Goal: Find specific page/section: Find specific page/section

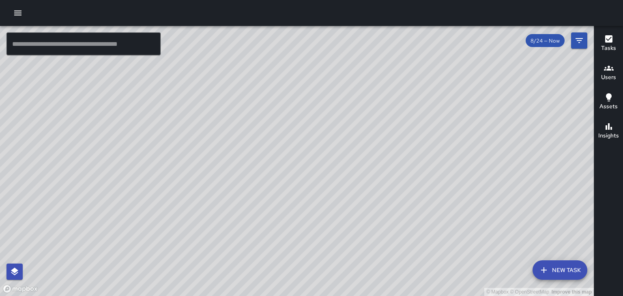
click at [606, 73] on h6 "Users" at bounding box center [609, 77] width 15 height 9
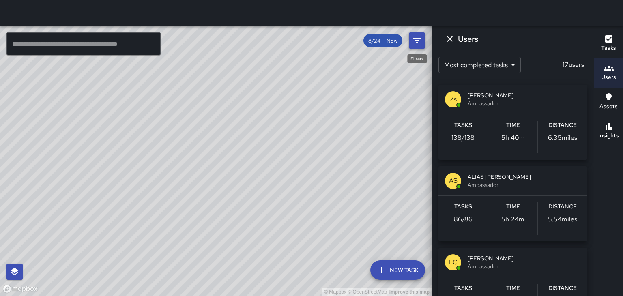
click at [421, 46] on button "Filters" at bounding box center [417, 40] width 16 height 16
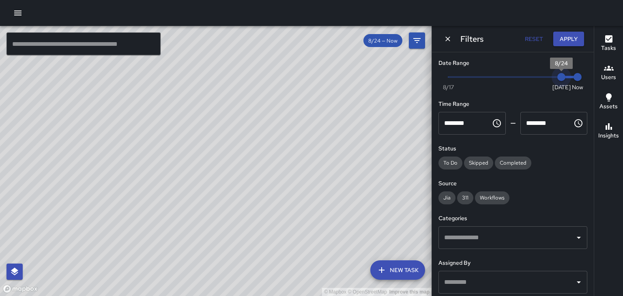
type input "*"
drag, startPoint x: 562, startPoint y: 80, endPoint x: 553, endPoint y: 79, distance: 9.0
click at [550, 79] on span "8/23" at bounding box center [545, 77] width 8 height 8
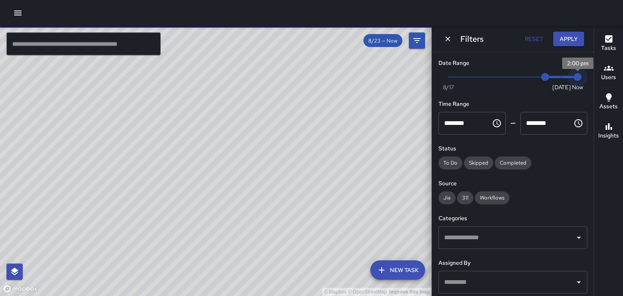
type input "*"
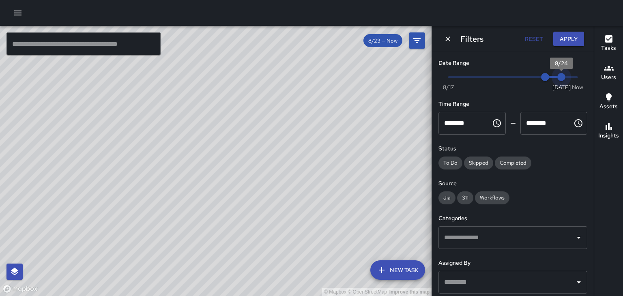
drag, startPoint x: 578, startPoint y: 78, endPoint x: 558, endPoint y: 74, distance: 20.7
click at [558, 74] on span "8/24" at bounding box center [562, 77] width 8 height 8
click at [612, 76] on h6 "Users" at bounding box center [609, 77] width 15 height 9
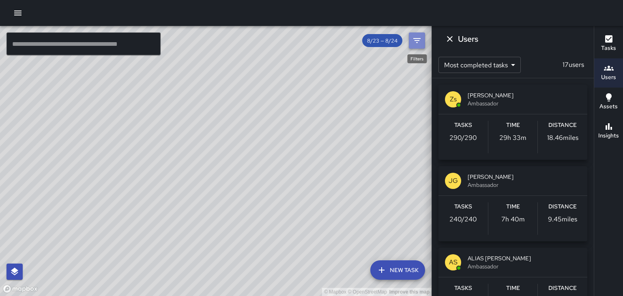
click at [416, 39] on icon "Filters" at bounding box center [417, 41] width 10 height 10
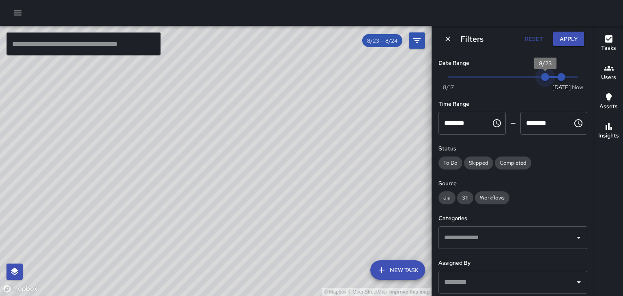
type input "*"
drag, startPoint x: 546, startPoint y: 77, endPoint x: 536, endPoint y: 77, distance: 10.2
click at [533, 77] on span "8/22" at bounding box center [529, 77] width 8 height 8
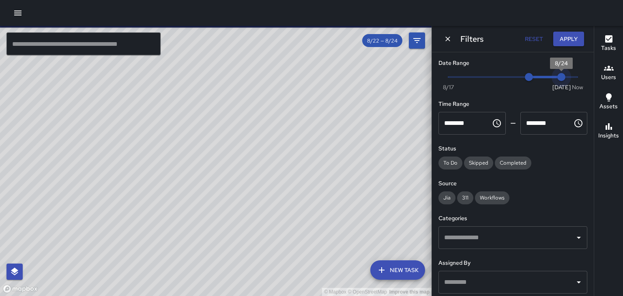
type input "*"
drag, startPoint x: 559, startPoint y: 78, endPoint x: 548, endPoint y: 78, distance: 10.1
click at [548, 78] on span "8/23" at bounding box center [545, 77] width 8 height 8
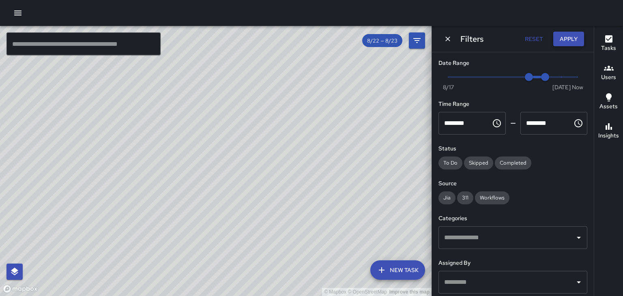
click at [567, 42] on button "Apply" at bounding box center [569, 39] width 31 height 15
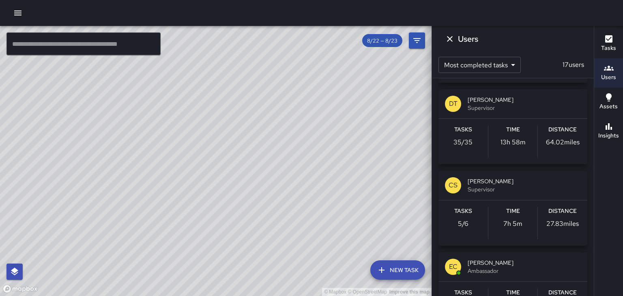
scroll to position [315, 0]
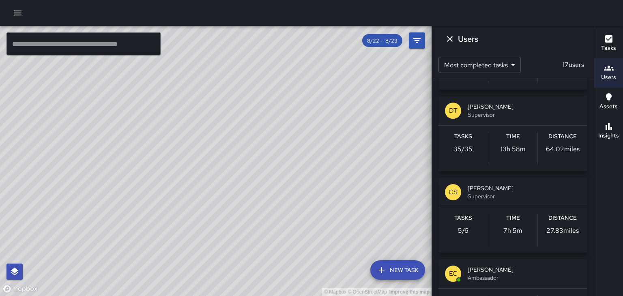
click at [19, 15] on icon "button" at bounding box center [17, 13] width 7 height 5
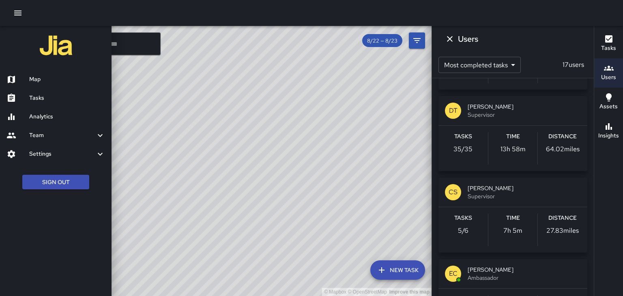
click at [64, 98] on h6 "Tasks" at bounding box center [67, 98] width 76 height 9
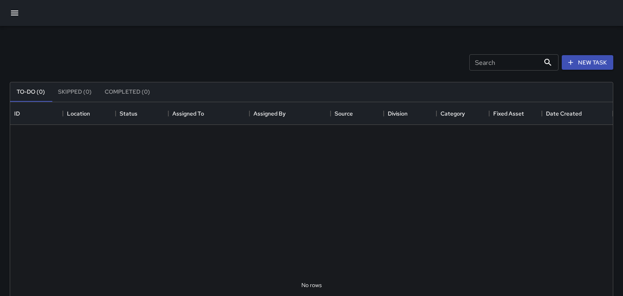
scroll to position [344, 603]
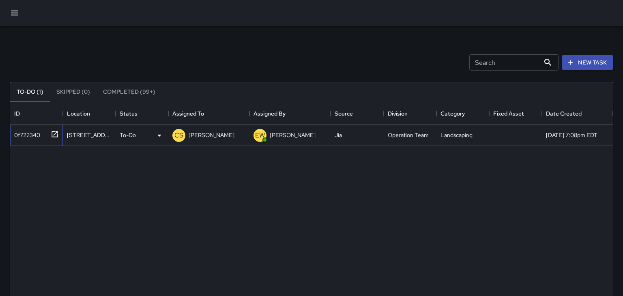
click at [54, 133] on icon at bounding box center [55, 134] width 8 height 8
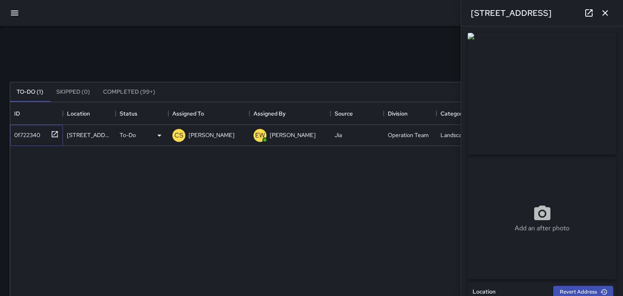
type input "**********"
click at [605, 15] on icon "button" at bounding box center [606, 13] width 10 height 10
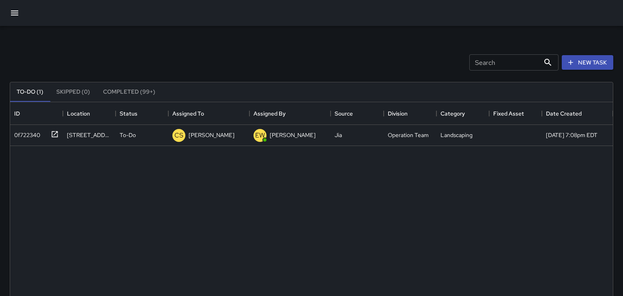
click at [15, 11] on icon "button" at bounding box center [15, 13] width 10 height 10
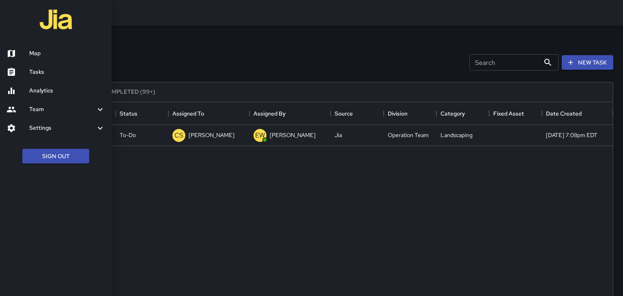
click at [29, 57] on h6 "Map" at bounding box center [67, 53] width 76 height 9
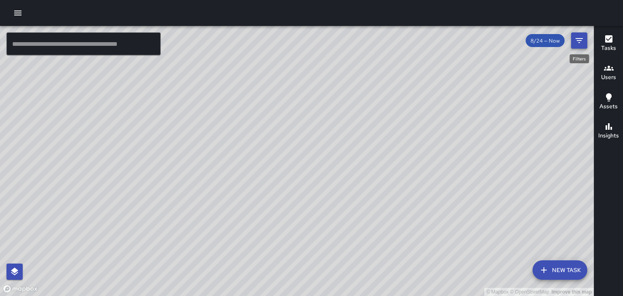
click at [576, 45] on icon "Filters" at bounding box center [580, 41] width 10 height 10
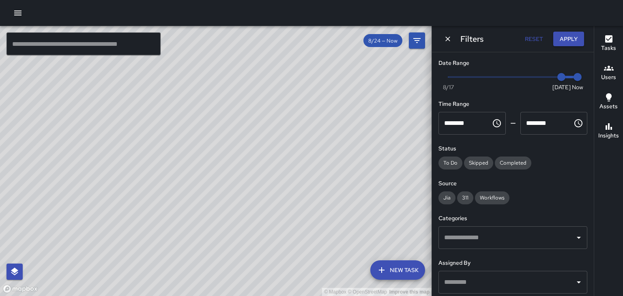
click at [574, 123] on icon "Choose time, selected time is 11:59 PM" at bounding box center [579, 124] width 10 height 10
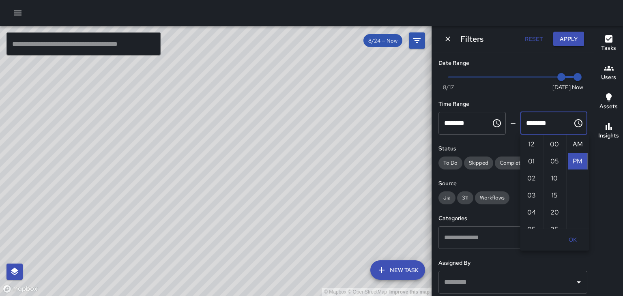
scroll to position [17, 0]
click at [531, 143] on li "11" at bounding box center [531, 144] width 19 height 16
click at [553, 144] on li "00" at bounding box center [554, 144] width 19 height 16
type input "********"
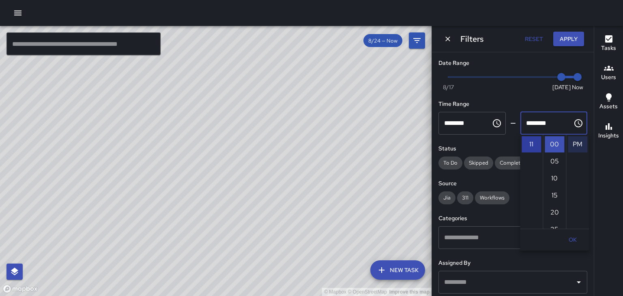
click at [530, 144] on li "11" at bounding box center [531, 144] width 19 height 16
click at [531, 142] on li "11" at bounding box center [531, 144] width 19 height 16
click at [547, 143] on li "00" at bounding box center [554, 144] width 19 height 16
click at [461, 124] on input "********" at bounding box center [462, 123] width 47 height 23
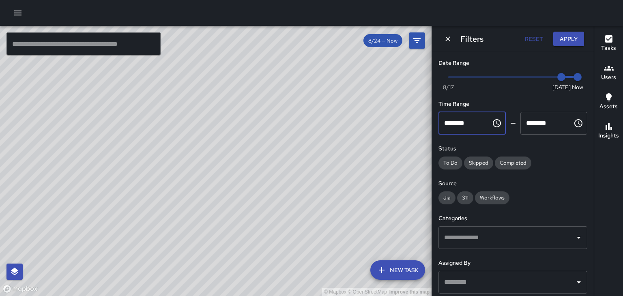
click at [457, 124] on input "********" at bounding box center [462, 123] width 47 height 23
type input "********"
click at [573, 41] on button "Apply" at bounding box center [569, 39] width 31 height 15
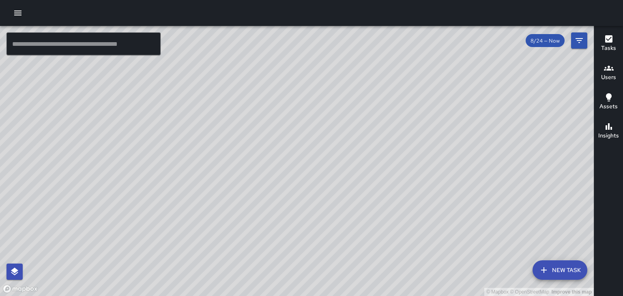
click at [611, 71] on icon "button" at bounding box center [609, 68] width 10 height 10
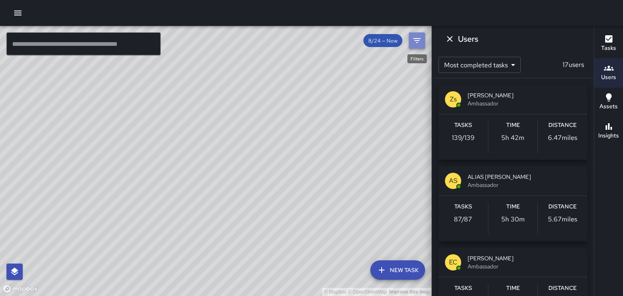
click at [417, 45] on icon "Filters" at bounding box center [417, 41] width 10 height 10
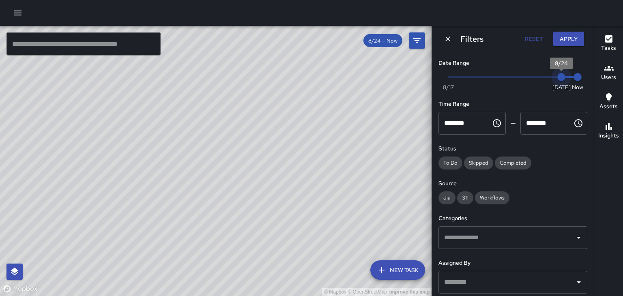
type input "*"
drag, startPoint x: 562, startPoint y: 78, endPoint x: 552, endPoint y: 77, distance: 9.3
click at [550, 77] on span "8/23" at bounding box center [545, 77] width 8 height 8
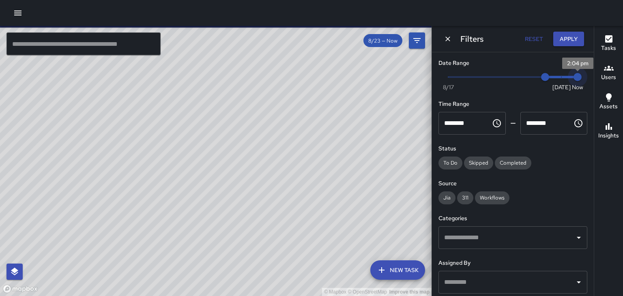
type input "*"
drag, startPoint x: 577, startPoint y: 76, endPoint x: 566, endPoint y: 78, distance: 11.0
click at [566, 78] on span "8/24" at bounding box center [562, 77] width 8 height 8
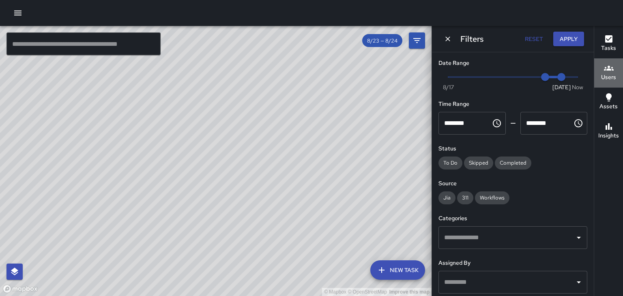
click at [606, 73] on h6 "Users" at bounding box center [609, 77] width 15 height 9
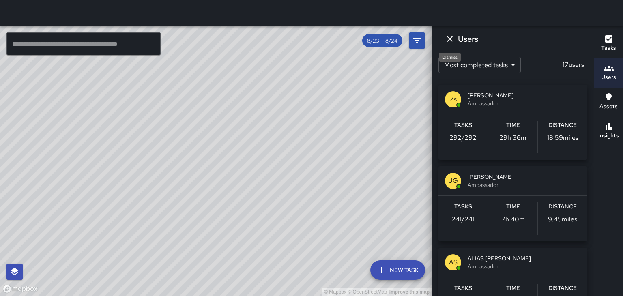
click at [453, 39] on icon "Dismiss" at bounding box center [450, 39] width 10 height 10
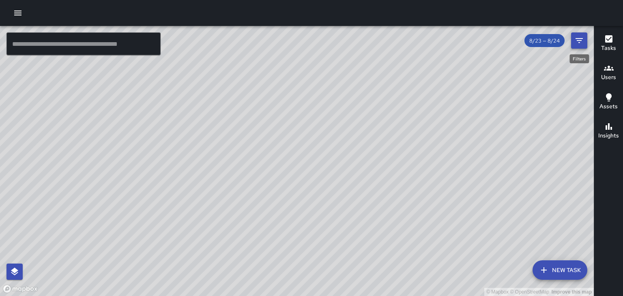
click at [578, 44] on icon "Filters" at bounding box center [580, 41] width 10 height 10
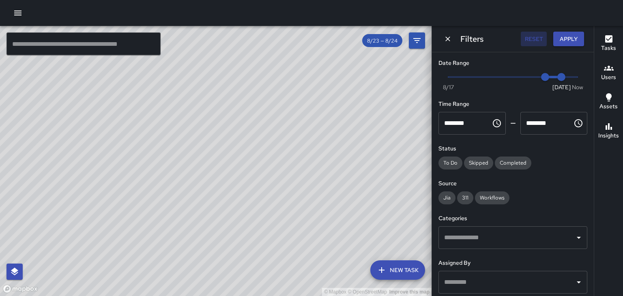
click at [531, 39] on button "Reset" at bounding box center [534, 39] width 26 height 15
type input "*"
type input "********"
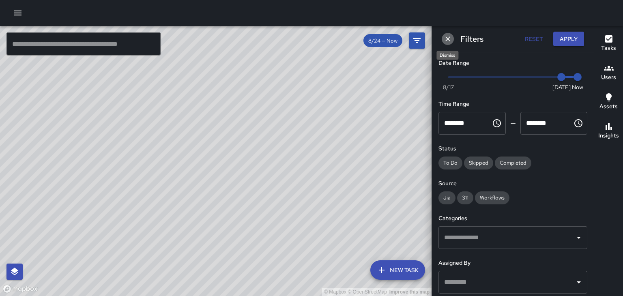
click at [448, 41] on icon "Dismiss" at bounding box center [448, 39] width 8 height 8
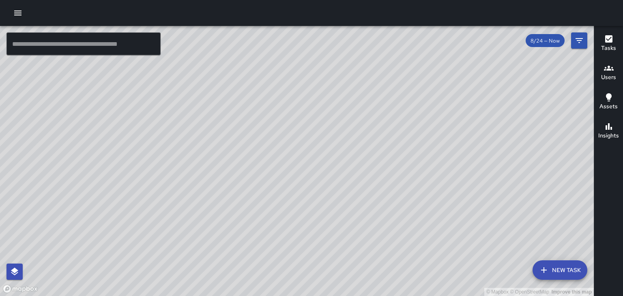
click at [608, 70] on icon "button" at bounding box center [609, 68] width 10 height 5
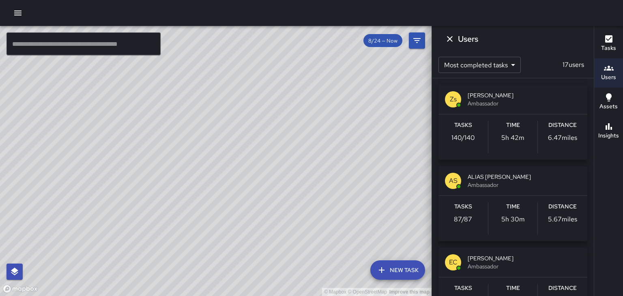
click at [500, 96] on span "[PERSON_NAME]" at bounding box center [524, 95] width 113 height 8
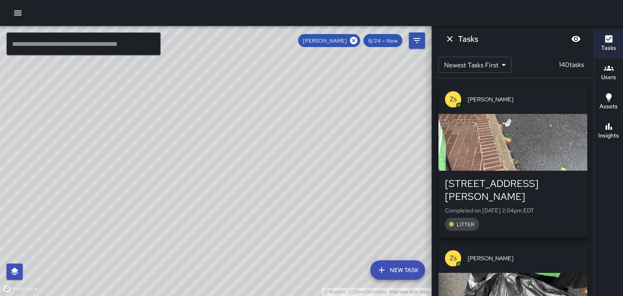
click at [505, 140] on div "button" at bounding box center [513, 142] width 149 height 57
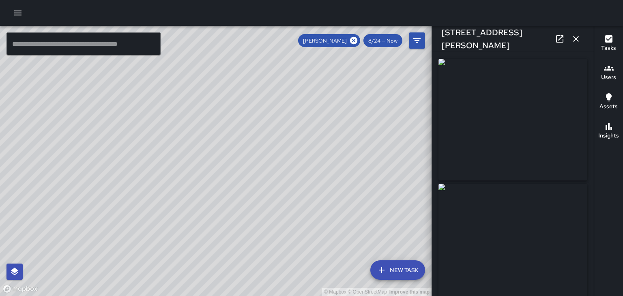
type input "**********"
click at [572, 45] on button "button" at bounding box center [576, 39] width 16 height 16
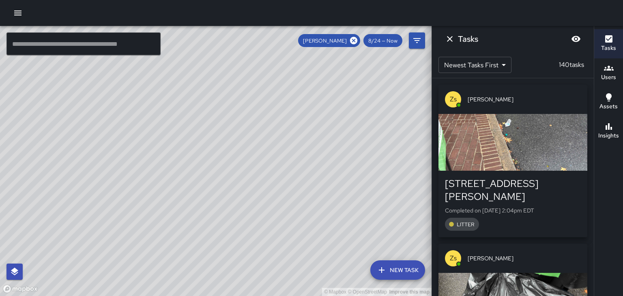
click at [492, 70] on body "© Mapbox © OpenStreetMap Improve this map ​ New Task [PERSON_NAME] 8/24 — Now M…" at bounding box center [311, 148] width 623 height 296
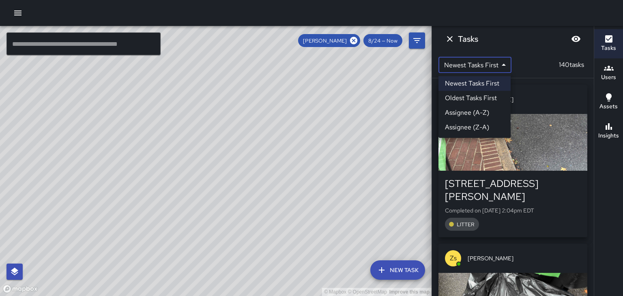
click at [484, 101] on li "Oldest Tasks First" at bounding box center [475, 98] width 72 height 15
type input "*"
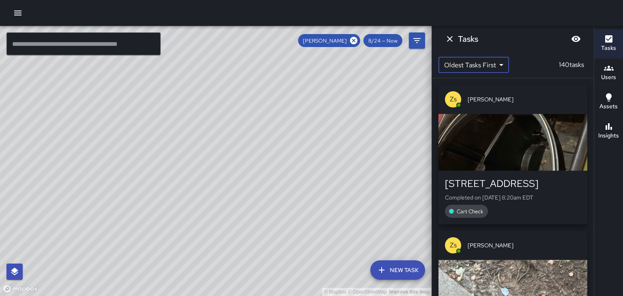
click at [533, 169] on div "button" at bounding box center [513, 142] width 149 height 57
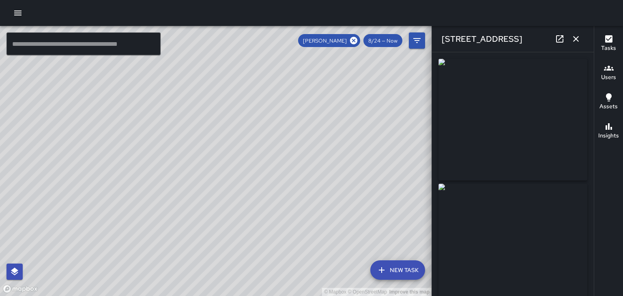
type input "**********"
click at [580, 42] on icon "button" at bounding box center [577, 39] width 10 height 10
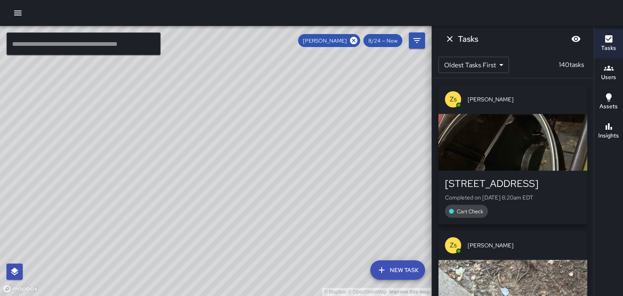
click at [356, 45] on div "[PERSON_NAME]" at bounding box center [329, 40] width 62 height 13
click at [356, 41] on icon at bounding box center [353, 40] width 9 height 9
click at [453, 39] on icon "Dismiss" at bounding box center [450, 39] width 10 height 10
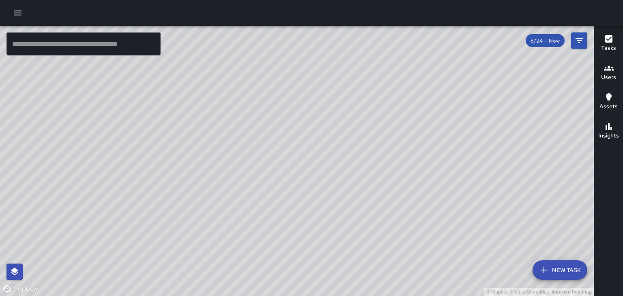
click at [603, 76] on h6 "Users" at bounding box center [609, 77] width 15 height 9
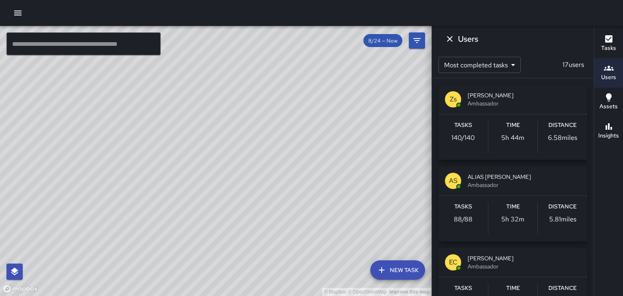
click at [499, 182] on span "Ambassador" at bounding box center [524, 185] width 113 height 8
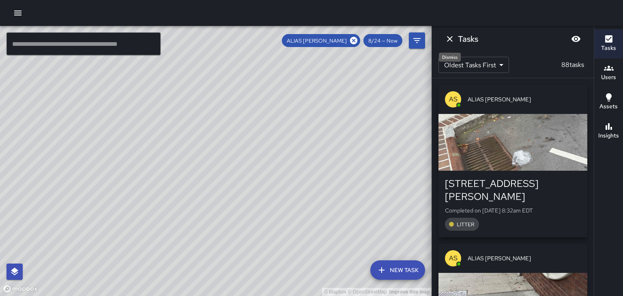
click at [452, 38] on icon "Dismiss" at bounding box center [450, 39] width 10 height 10
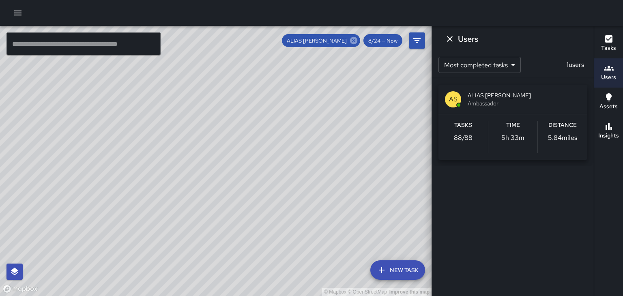
click at [353, 38] on icon at bounding box center [353, 40] width 7 height 7
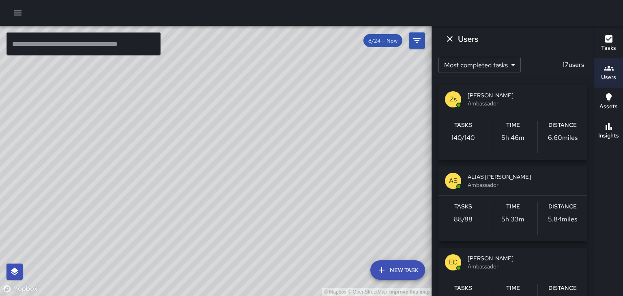
click at [475, 255] on span "[PERSON_NAME]" at bounding box center [524, 259] width 113 height 8
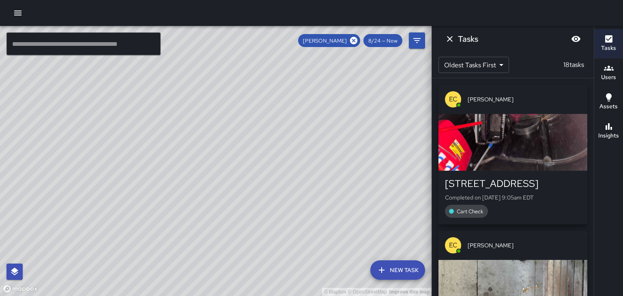
click at [559, 156] on div "button" at bounding box center [513, 142] width 149 height 57
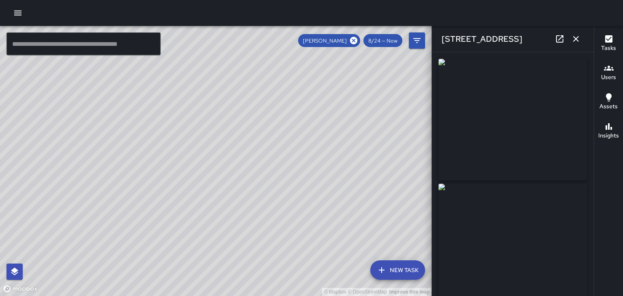
type input "**********"
click at [583, 41] on button "button" at bounding box center [576, 39] width 16 height 16
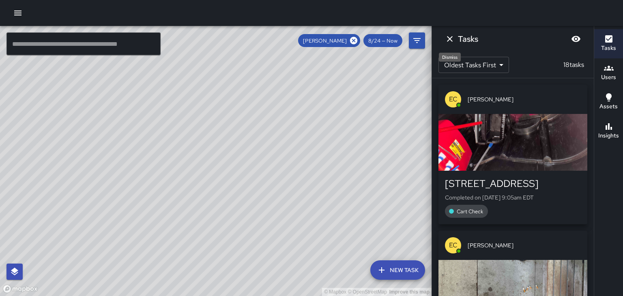
click at [453, 41] on icon "Dismiss" at bounding box center [450, 39] width 10 height 10
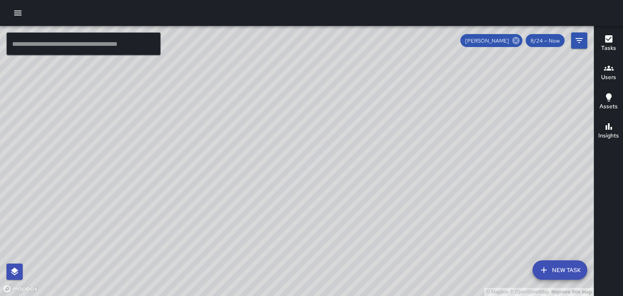
click at [518, 43] on icon at bounding box center [516, 40] width 7 height 7
click at [615, 77] on h6 "Users" at bounding box center [609, 77] width 15 height 9
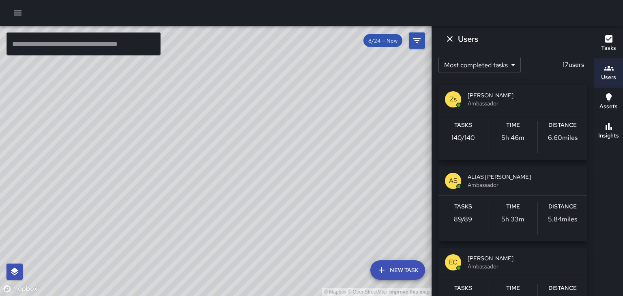
click at [499, 173] on span "ALIAS [PERSON_NAME]" at bounding box center [524, 177] width 113 height 8
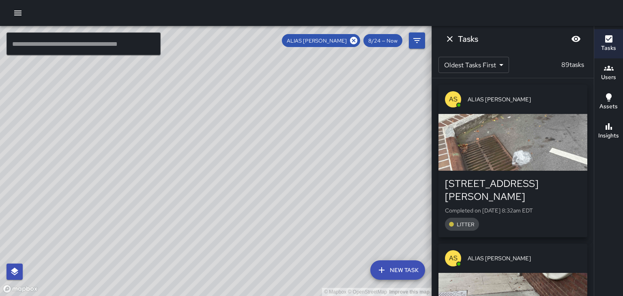
click at [550, 166] on div "button" at bounding box center [513, 142] width 149 height 57
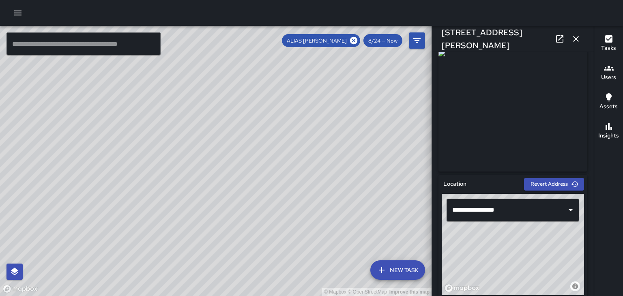
scroll to position [136, 0]
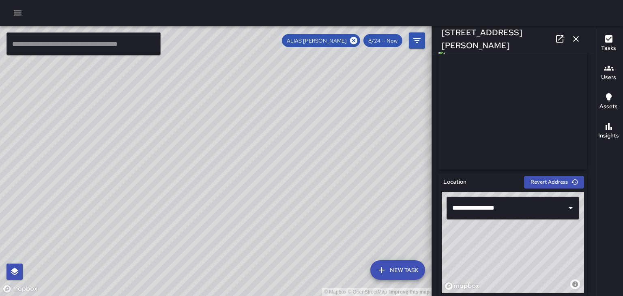
click at [561, 243] on div "© Mapbox © OpenStreetMap Improve this map" at bounding box center [513, 242] width 142 height 101
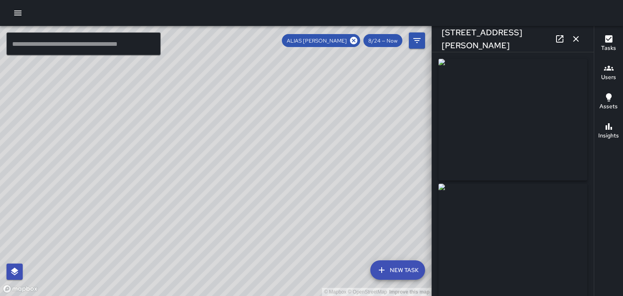
scroll to position [0, 0]
click at [576, 45] on button "button" at bounding box center [576, 39] width 16 height 16
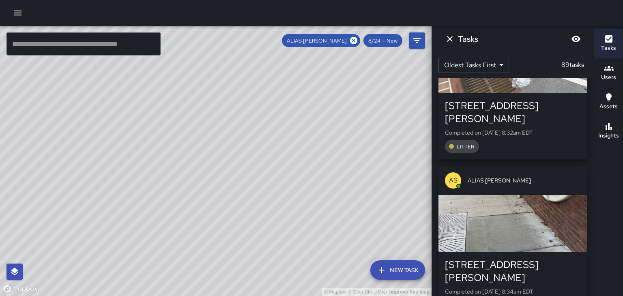
scroll to position [81, 0]
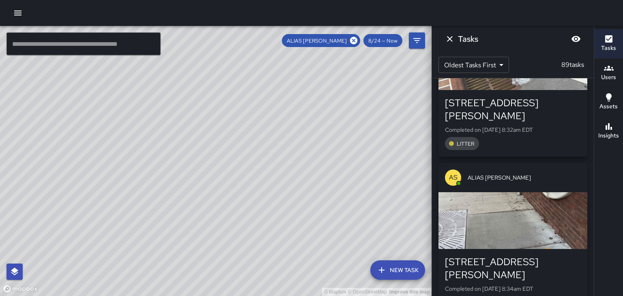
click at [531, 198] on div "button" at bounding box center [513, 220] width 149 height 57
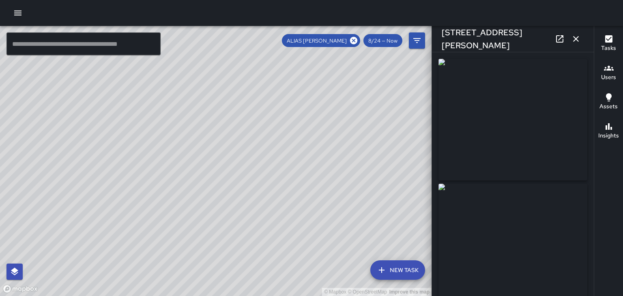
click at [573, 45] on button "button" at bounding box center [576, 39] width 16 height 16
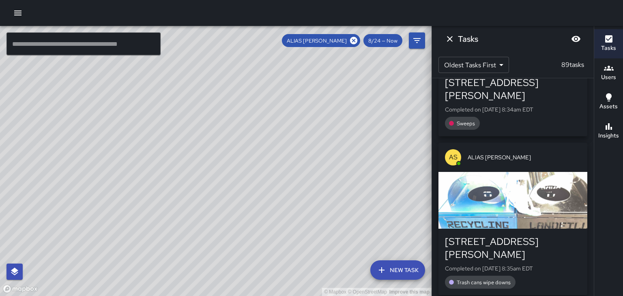
scroll to position [263, 0]
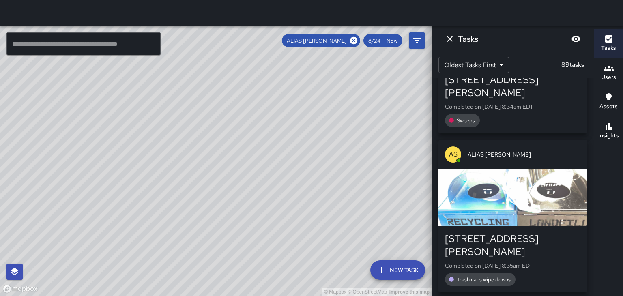
click at [576, 41] on icon "Blur" at bounding box center [576, 39] width 9 height 6
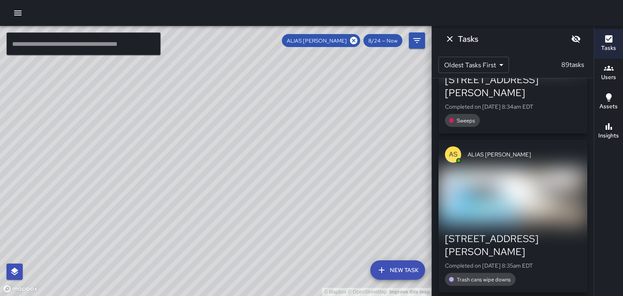
click at [576, 43] on icon "Unblur" at bounding box center [577, 39] width 10 height 10
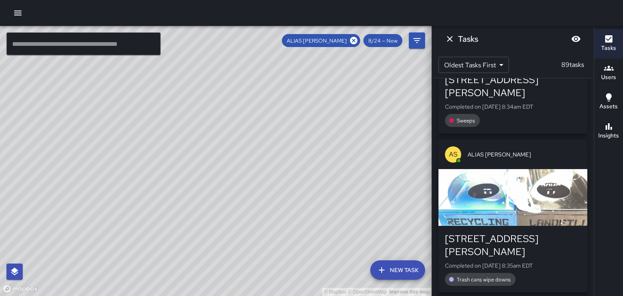
click at [453, 37] on icon "Dismiss" at bounding box center [450, 39] width 10 height 10
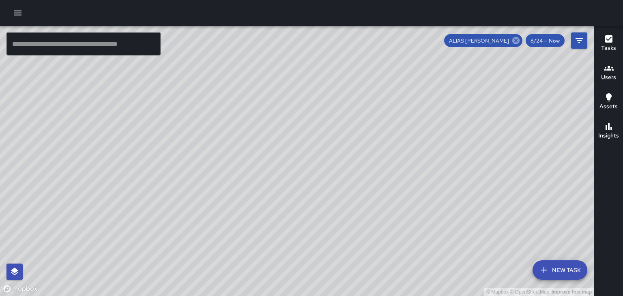
click at [515, 41] on icon at bounding box center [516, 40] width 7 height 7
click at [409, 0] on div at bounding box center [311, 13] width 623 height 26
click at [132, 204] on div "© Mapbox © OpenStreetMap Improve this map" at bounding box center [297, 161] width 594 height 270
click at [61, 149] on div "© Mapbox © OpenStreetMap Improve this map" at bounding box center [297, 161] width 594 height 270
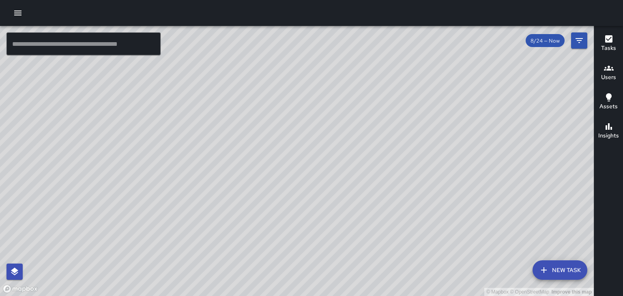
click at [45, 127] on div "© Mapbox © OpenStreetMap Improve this map" at bounding box center [297, 161] width 594 height 270
click at [28, 119] on div "© Mapbox © OpenStreetMap Improve this map" at bounding box center [297, 161] width 594 height 270
